Goal: Navigation & Orientation: Find specific page/section

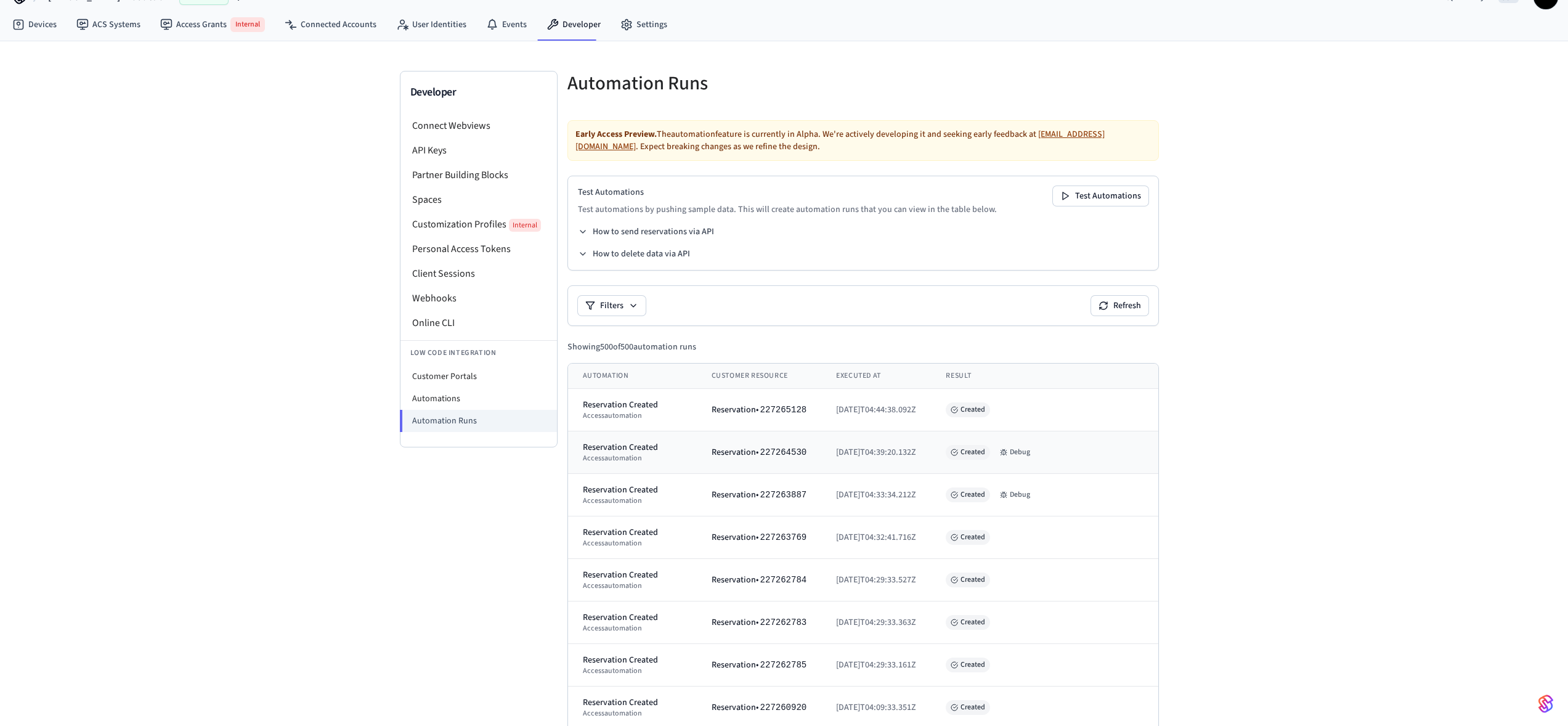
scroll to position [29, 0]
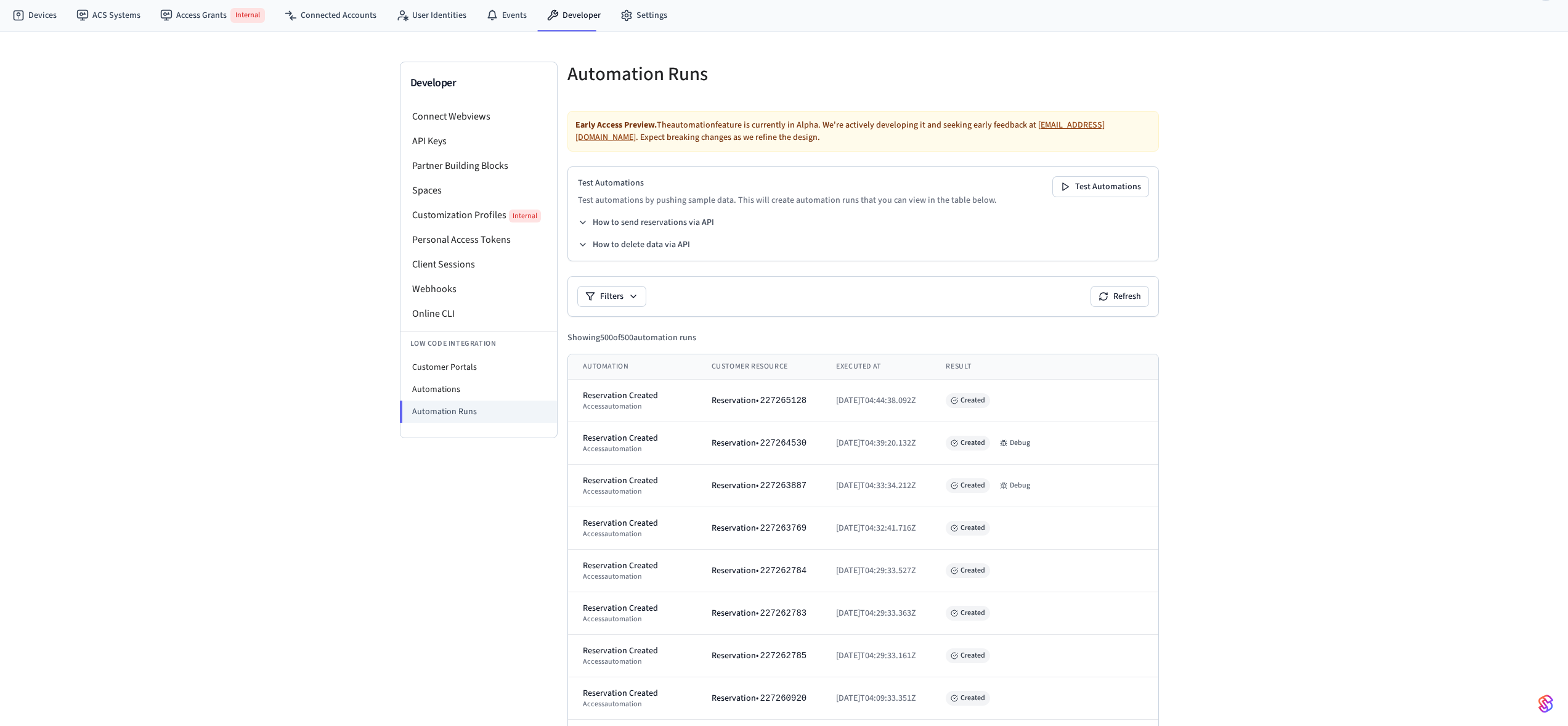
scroll to position [0, 0]
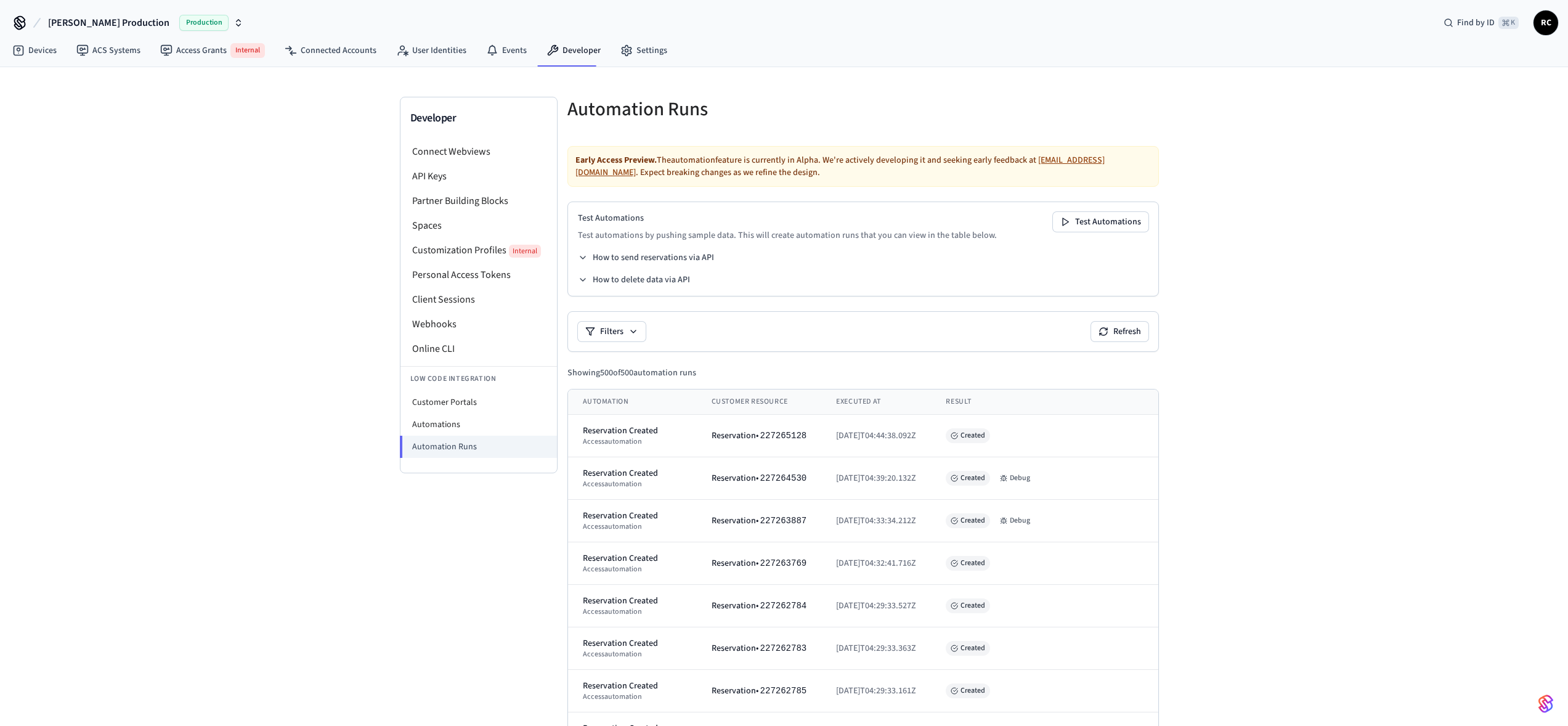
click at [586, 330] on icon at bounding box center [590, 331] width 10 height 10
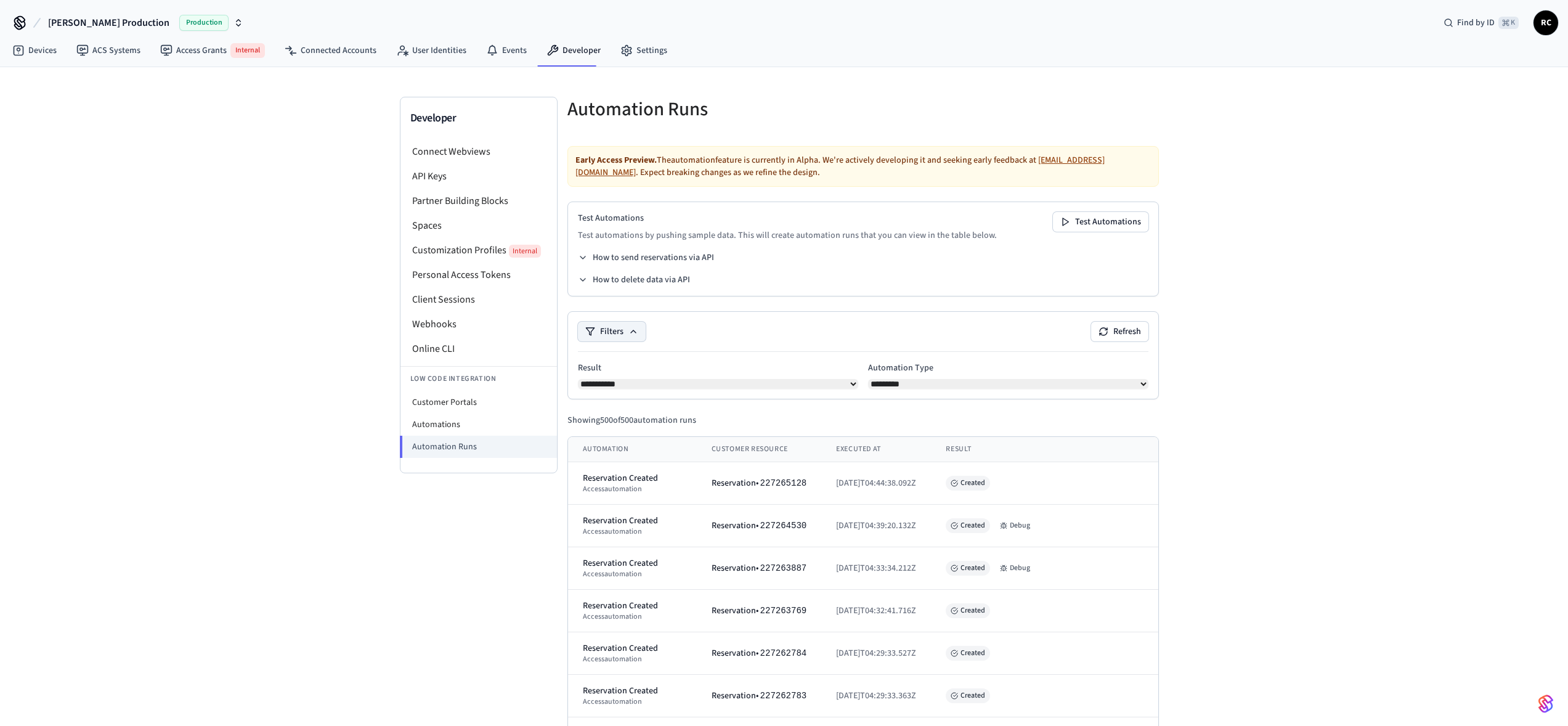
click at [586, 329] on icon at bounding box center [590, 331] width 10 height 10
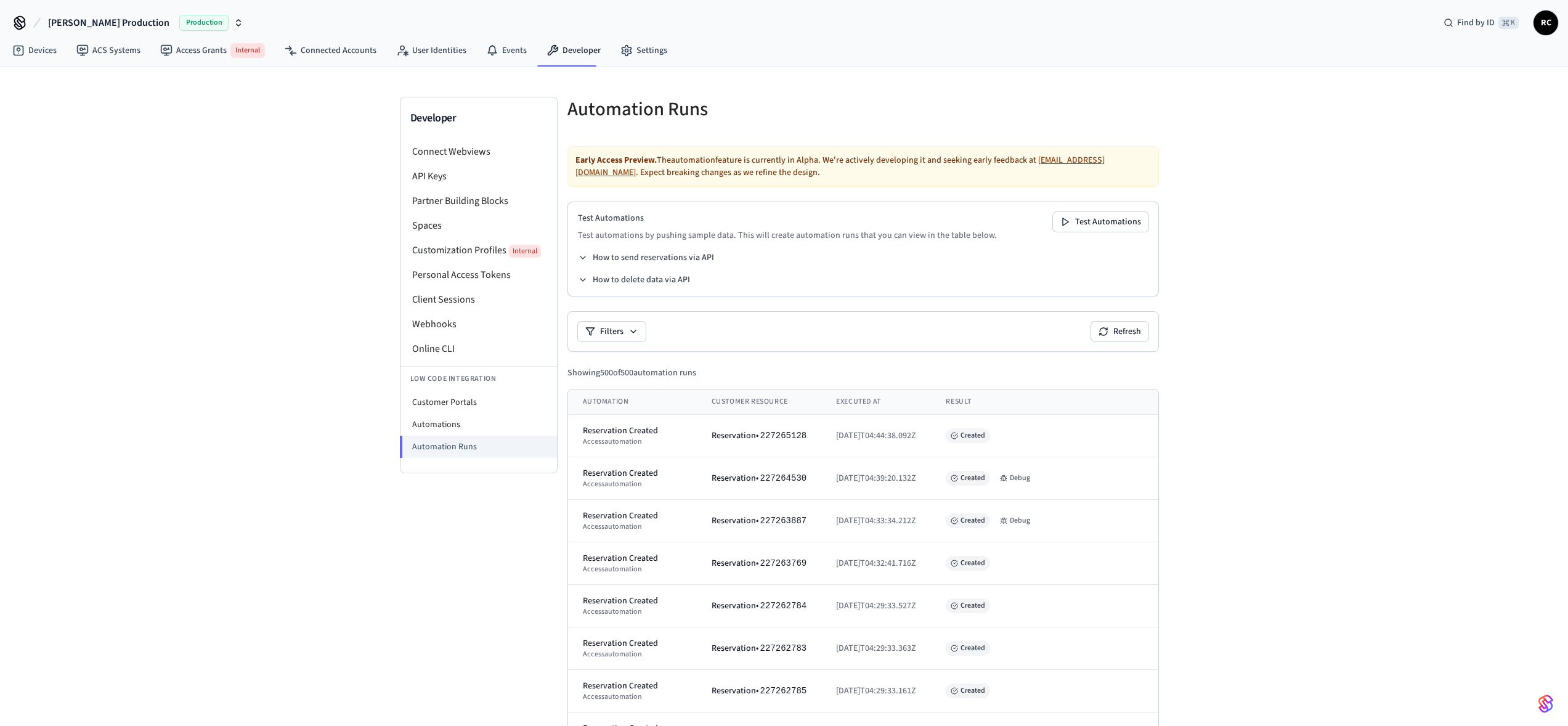
click at [789, 331] on div "Filters Refresh" at bounding box center [862, 331] width 570 height 20
click at [789, 332] on div "Filters Refresh" at bounding box center [862, 331] width 570 height 20
